Goal: Task Accomplishment & Management: Manage account settings

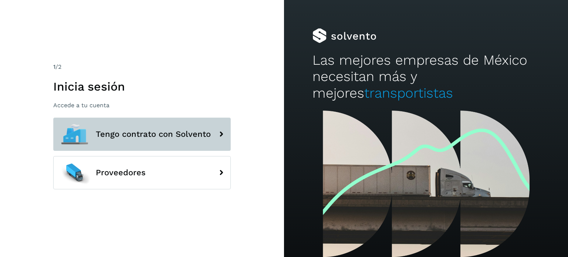
click at [196, 131] on span "Tengo contrato con Solvento" at bounding box center [153, 134] width 115 height 9
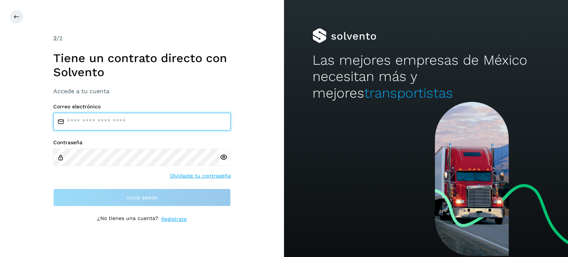
click at [133, 127] on input "email" at bounding box center [142, 122] width 178 height 18
type input "**********"
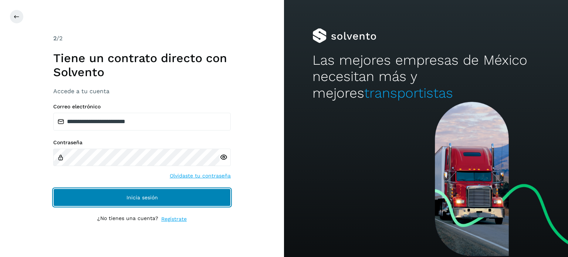
click at [118, 196] on button "Inicia sesión" at bounding box center [142, 198] width 178 height 18
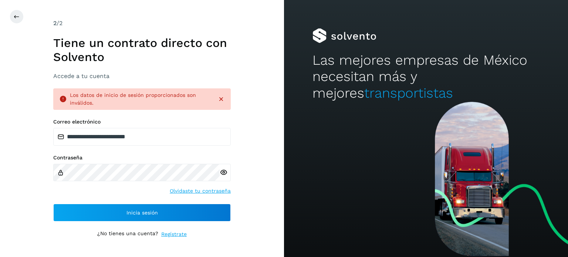
click at [225, 172] on icon at bounding box center [224, 173] width 8 height 8
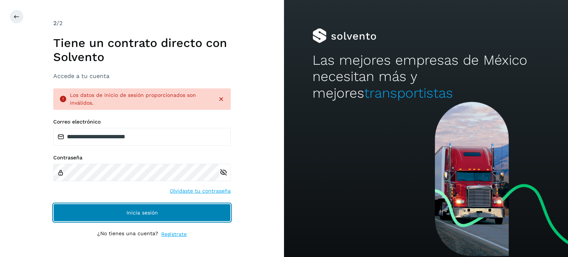
click at [145, 213] on span "Inicia sesión" at bounding box center [141, 212] width 31 height 5
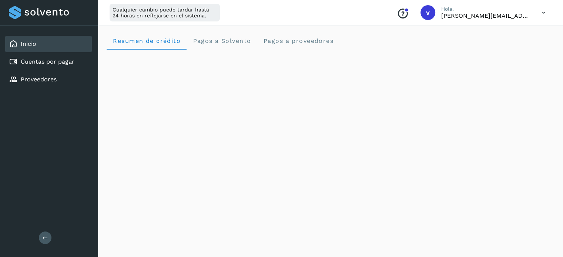
click at [543, 13] on icon at bounding box center [543, 12] width 15 height 15
click at [525, 47] on div "Cerrar sesión" at bounding box center [506, 48] width 88 height 14
